Goal: Check status: Check status

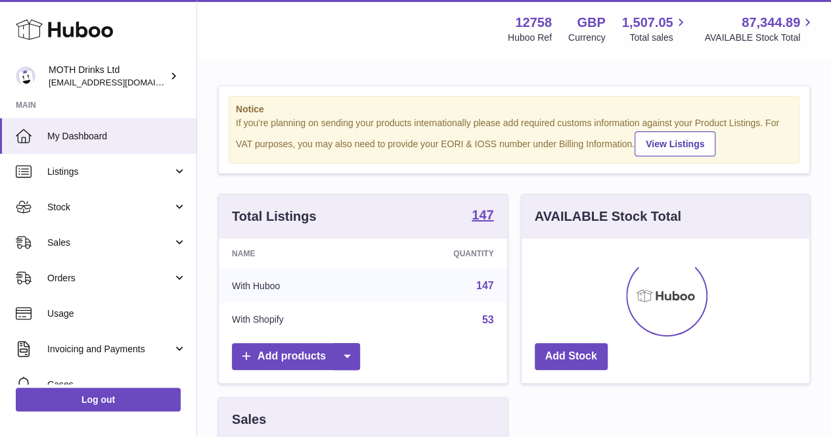
scroll to position [205, 288]
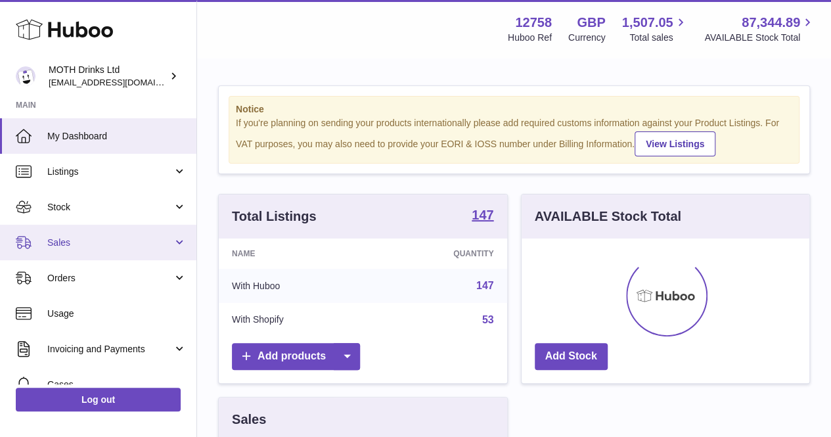
click at [112, 244] on span "Sales" at bounding box center [109, 242] width 125 height 12
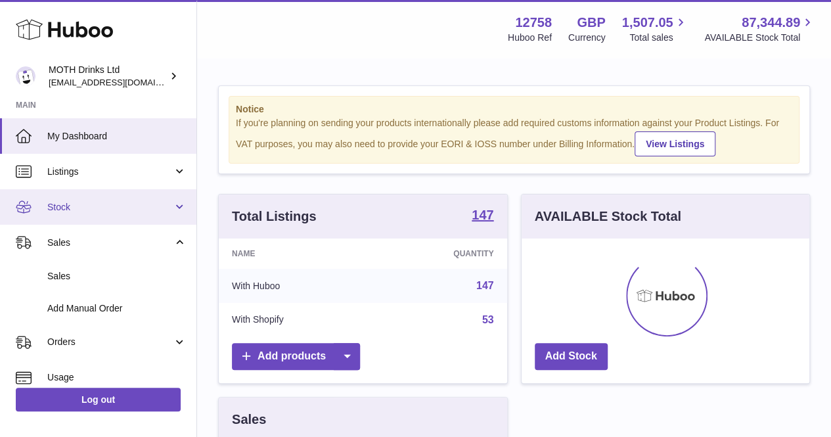
click at [111, 219] on link "Stock" at bounding box center [98, 206] width 196 height 35
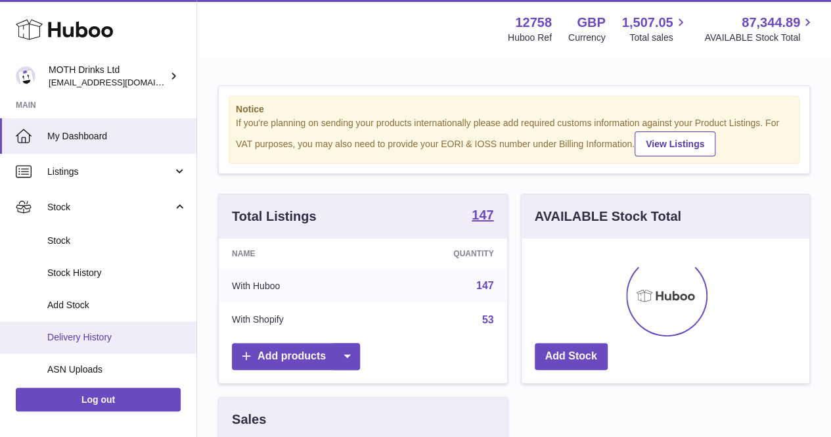
click at [99, 322] on link "Delivery History" at bounding box center [98, 337] width 196 height 32
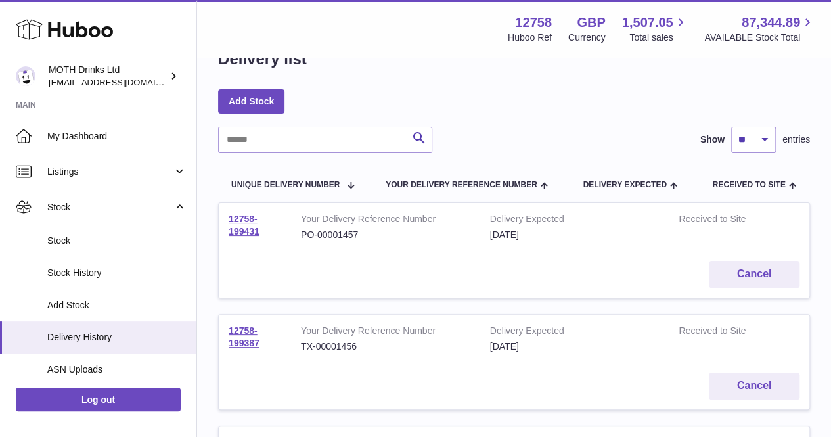
scroll to position [151, 0]
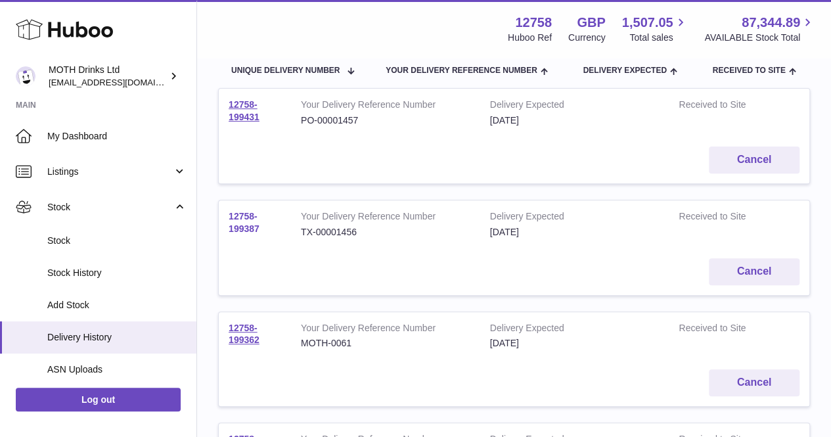
click at [252, 225] on link "12758-199387" at bounding box center [244, 222] width 31 height 23
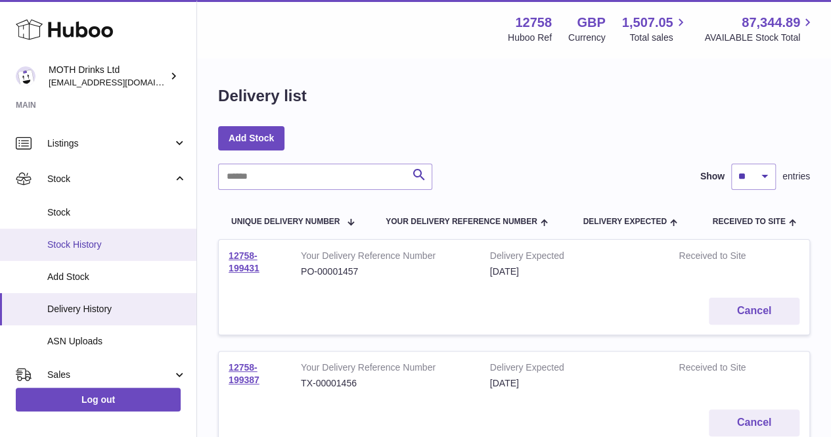
scroll to position [31, 0]
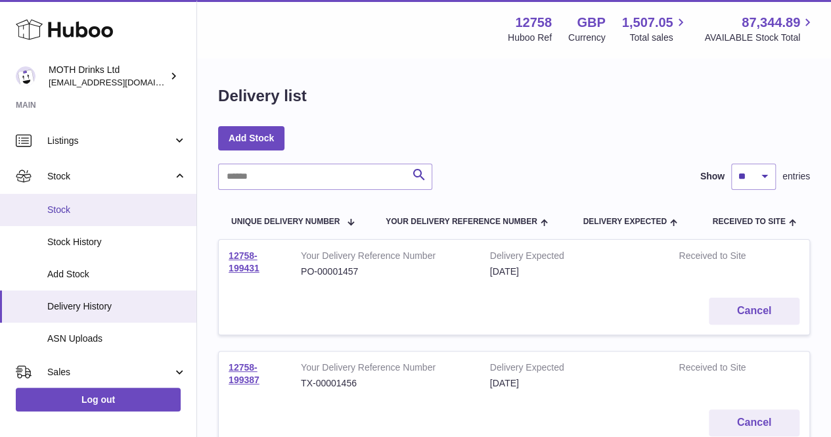
click at [79, 194] on link "Stock" at bounding box center [98, 210] width 196 height 32
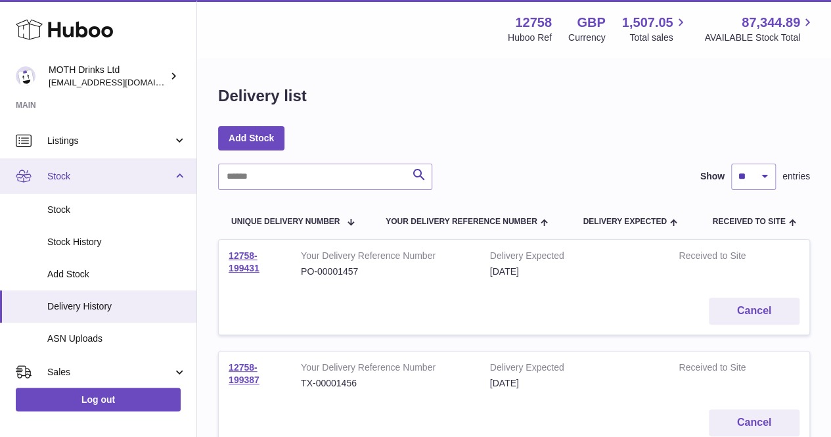
click at [79, 190] on link "Stock" at bounding box center [98, 175] width 196 height 35
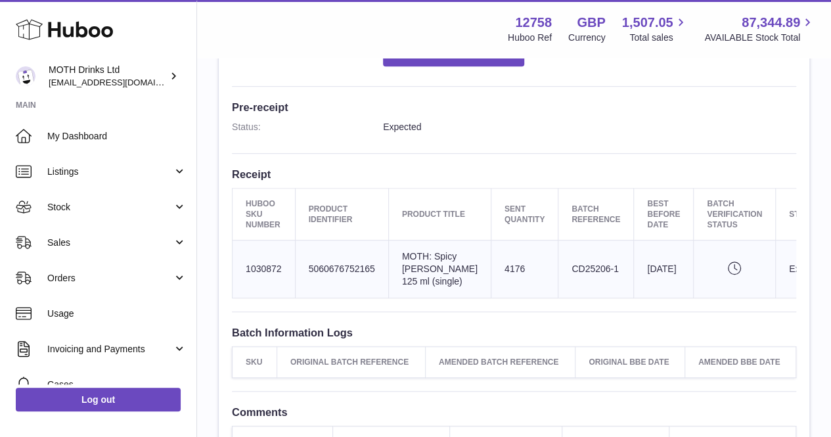
scroll to position [321, 0]
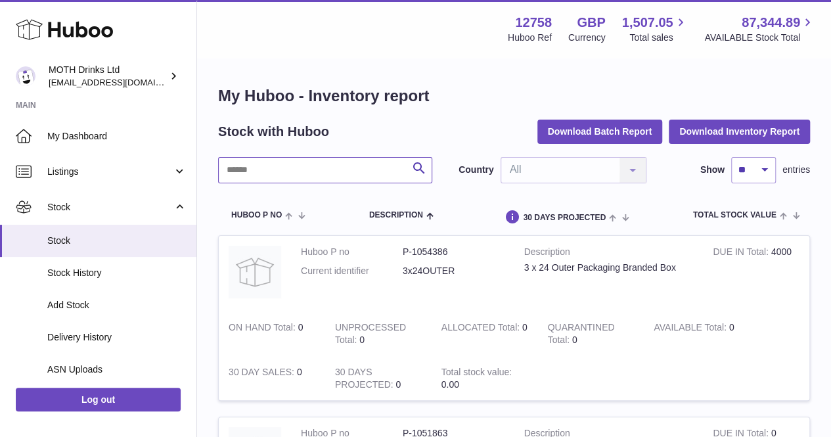
click at [284, 172] on input "text" at bounding box center [325, 170] width 214 height 26
type input "**********"
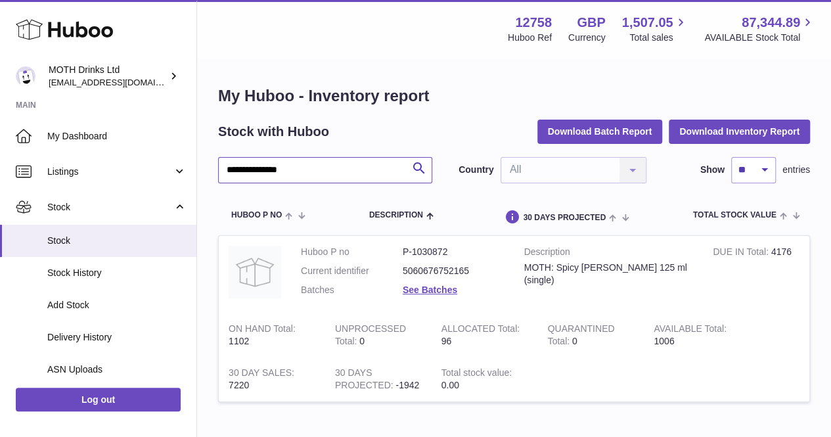
drag, startPoint x: 355, startPoint y: 173, endPoint x: 204, endPoint y: 171, distance: 151.1
click at [204, 171] on div "**********" at bounding box center [514, 251] width 634 height 385
